Goal: Feedback & Contribution: Submit feedback/report problem

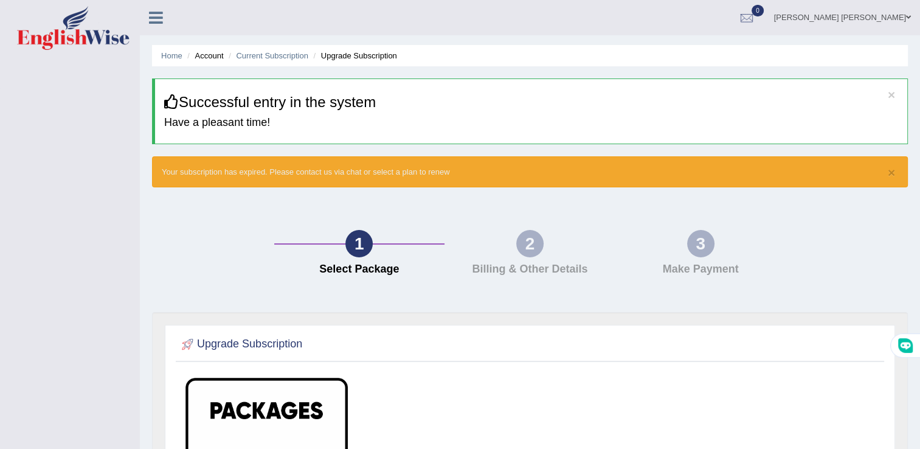
click at [343, 58] on li "Upgrade Subscription" at bounding box center [354, 56] width 86 height 12
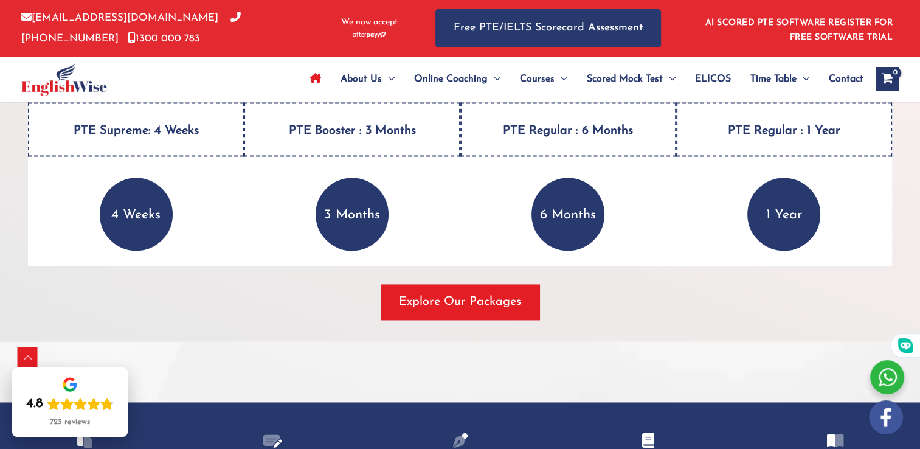
scroll to position [1702, 0]
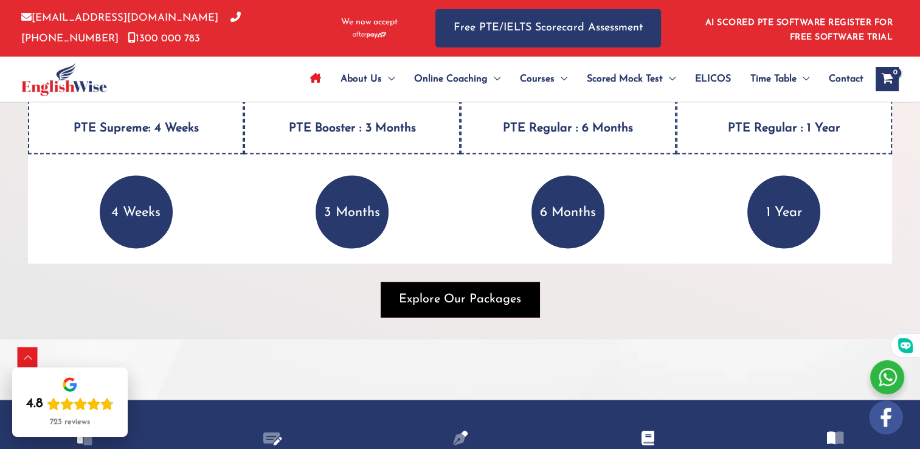
click at [472, 291] on span "Explore Our Packages" at bounding box center [460, 299] width 122 height 17
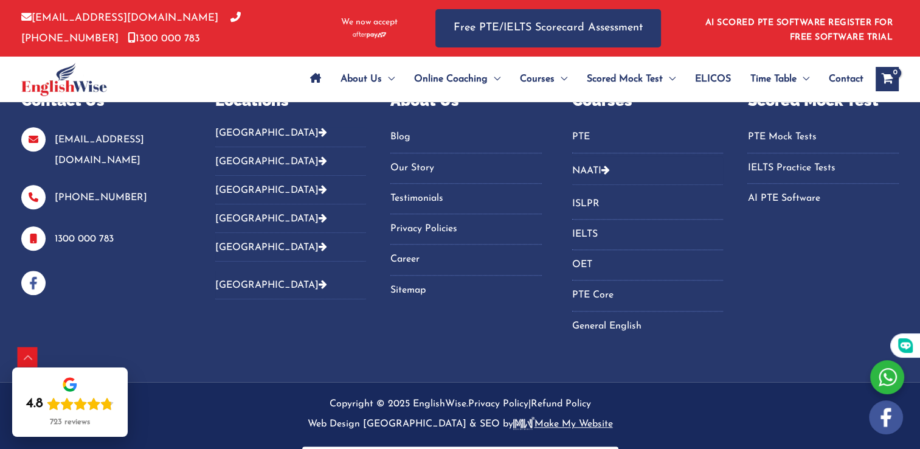
scroll to position [1045, 0]
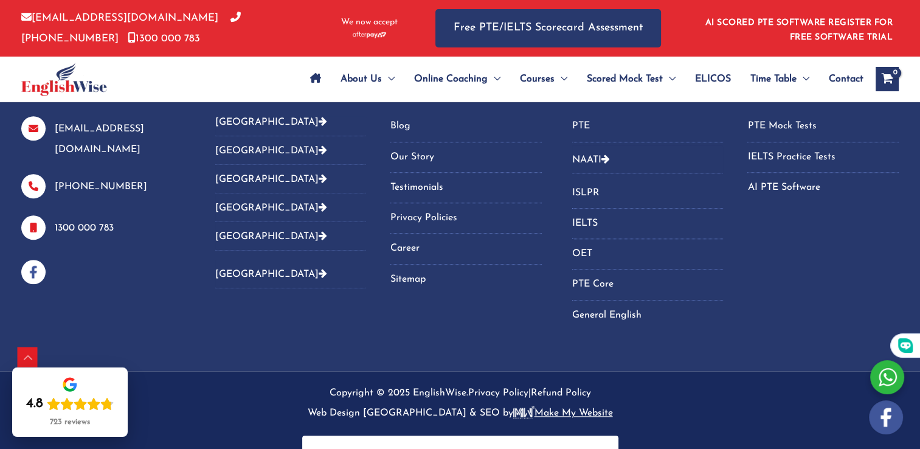
click at [233, 165] on button "[GEOGRAPHIC_DATA]" at bounding box center [290, 150] width 151 height 29
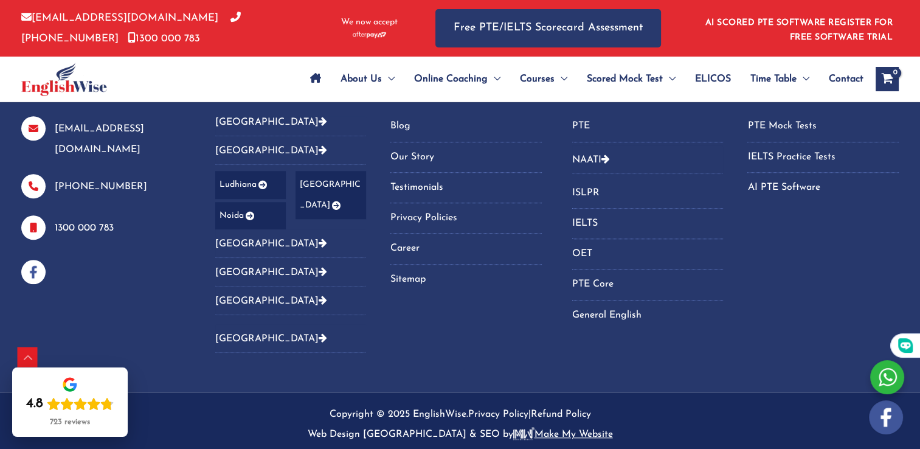
click at [246, 277] on button "[GEOGRAPHIC_DATA]" at bounding box center [290, 272] width 151 height 29
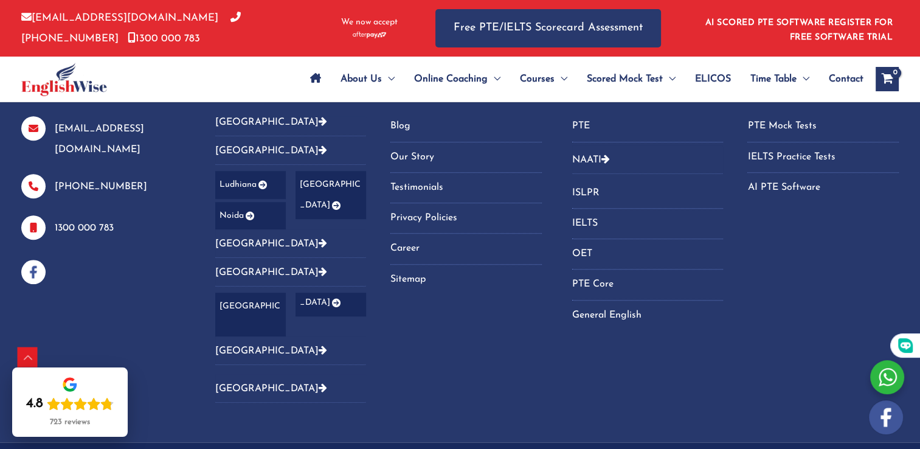
click at [243, 322] on link "[GEOGRAPHIC_DATA]" at bounding box center [290, 314] width 151 height 44
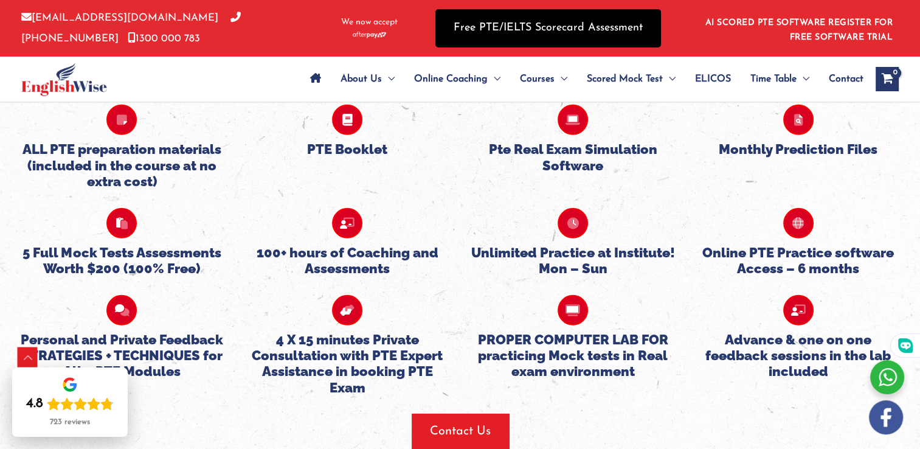
scroll to position [3550, 0]
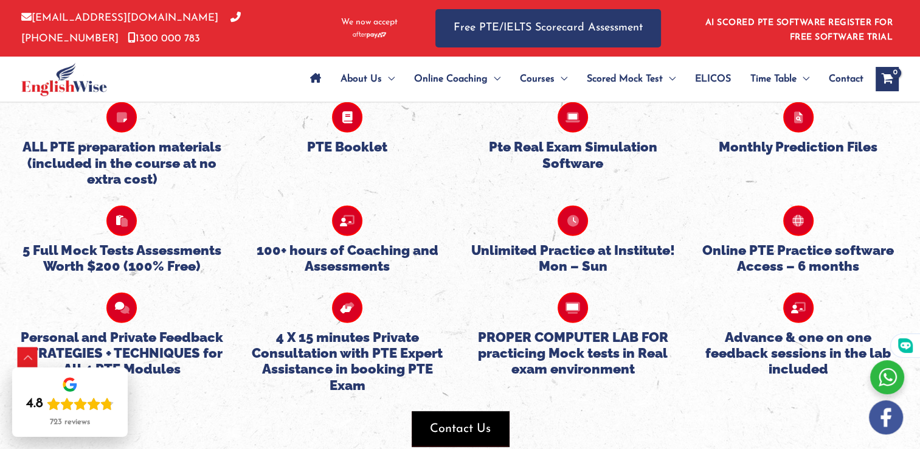
click at [468, 420] on span "Contact Us" at bounding box center [460, 428] width 61 height 17
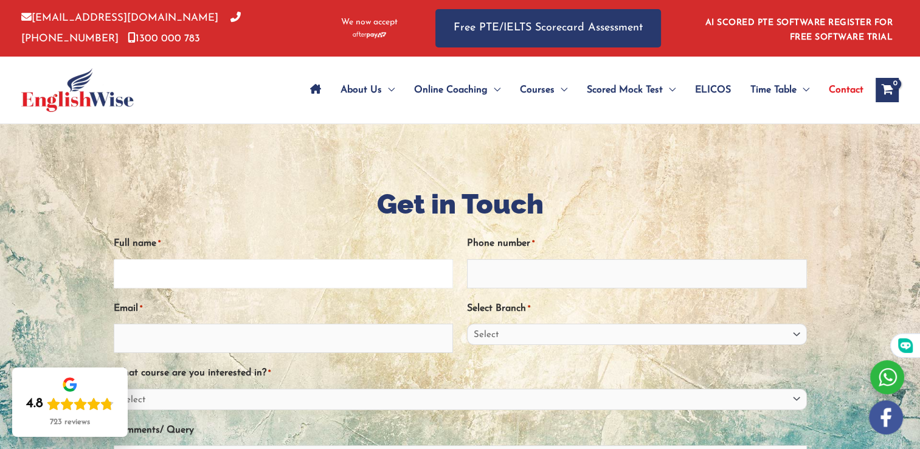
click at [216, 271] on input "Full name *" at bounding box center [284, 273] width 340 height 29
type input "[PERSON_NAME] [PERSON_NAME]"
type input "07600056434"
type input "[EMAIL_ADDRESS][DOMAIN_NAME]"
click at [505, 334] on select "Select [GEOGRAPHIC_DATA] [GEOGRAPHIC_DATA] [GEOGRAPHIC_DATA] EnglishWise Global…" at bounding box center [637, 333] width 340 height 21
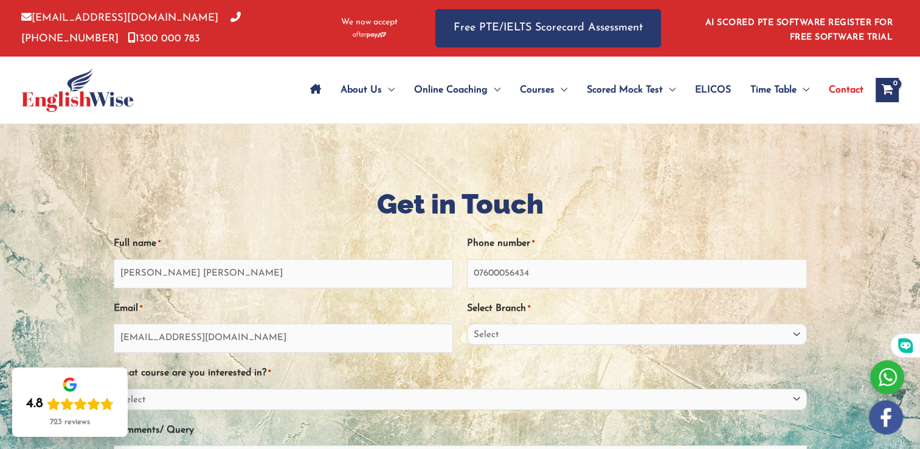
click at [534, 322] on div "Select Branch * Select [GEOGRAPHIC_DATA] [GEOGRAPHIC_DATA] [GEOGRAPHIC_DATA] En…" at bounding box center [637, 325] width 340 height 55
click at [534, 333] on select "Select [GEOGRAPHIC_DATA] [GEOGRAPHIC_DATA] [GEOGRAPHIC_DATA] EnglishWise Global…" at bounding box center [637, 333] width 340 height 21
select select "Outside [GEOGRAPHIC_DATA]"
click at [467, 323] on select "Select [GEOGRAPHIC_DATA] [GEOGRAPHIC_DATA] [GEOGRAPHIC_DATA] EnglishWise Global…" at bounding box center [637, 333] width 340 height 21
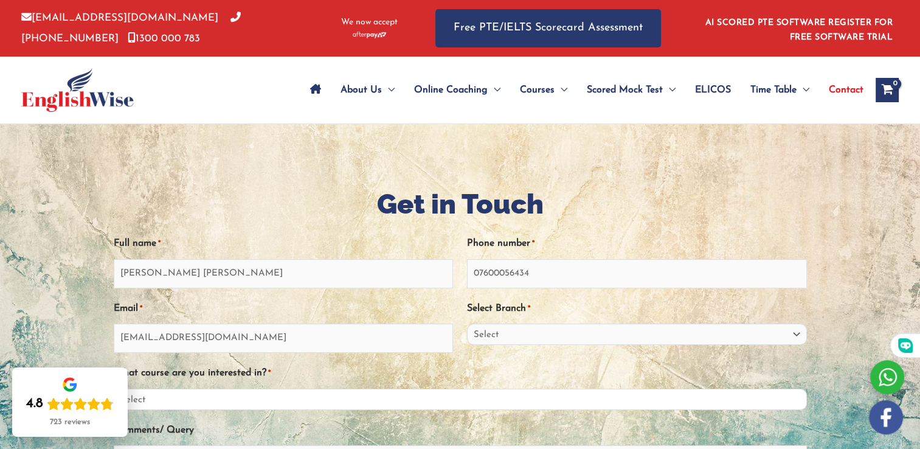
click at [335, 395] on select "Select PTE NAATI IELTS OET General English" at bounding box center [460, 398] width 693 height 21
select select "PTE"
click at [114, 388] on select "Select PTE NAATI IELTS OET General English" at bounding box center [460, 398] width 693 height 21
